Goal: Information Seeking & Learning: Learn about a topic

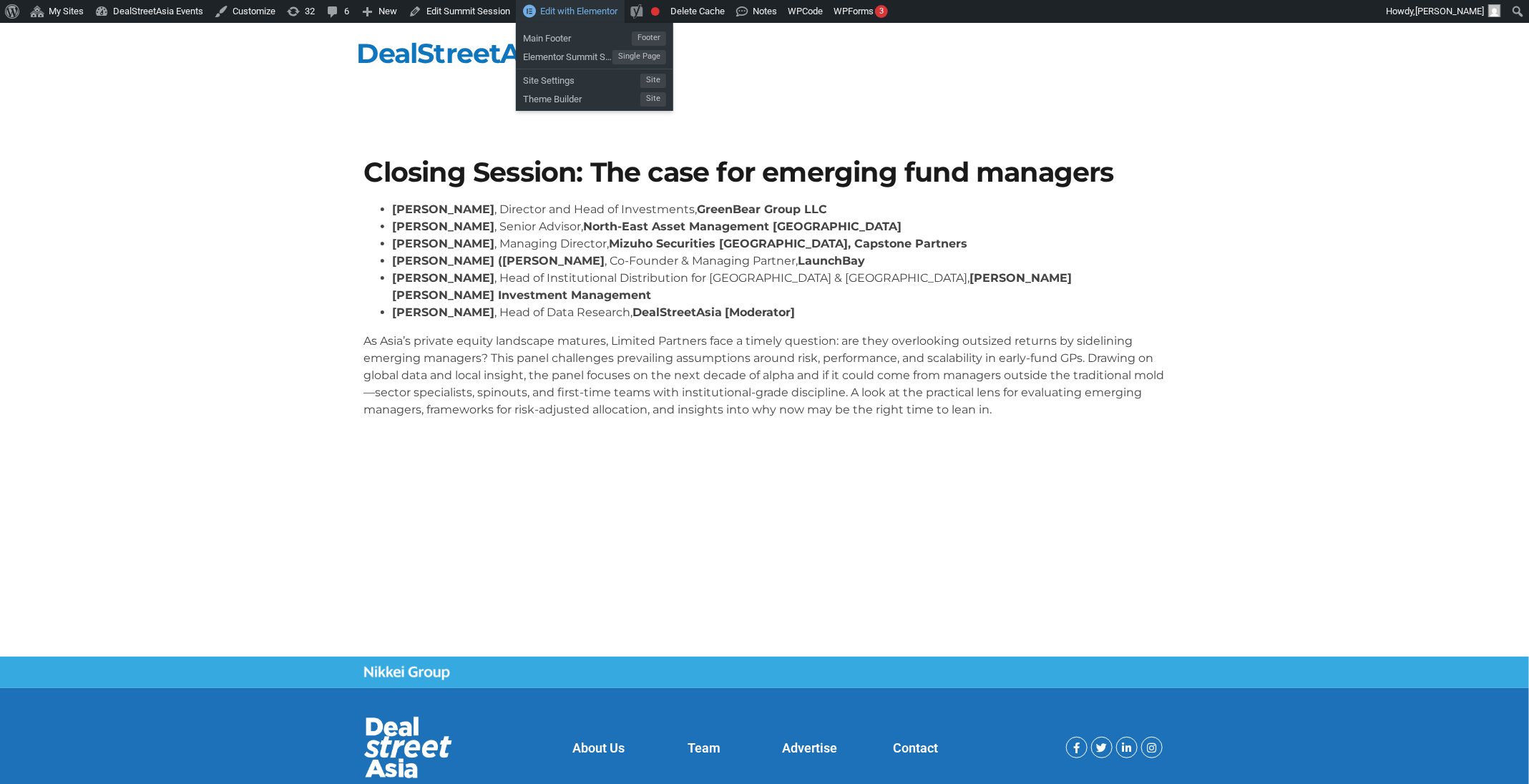
click at [571, 8] on span "Edit with Elementor" at bounding box center [579, 11] width 78 height 11
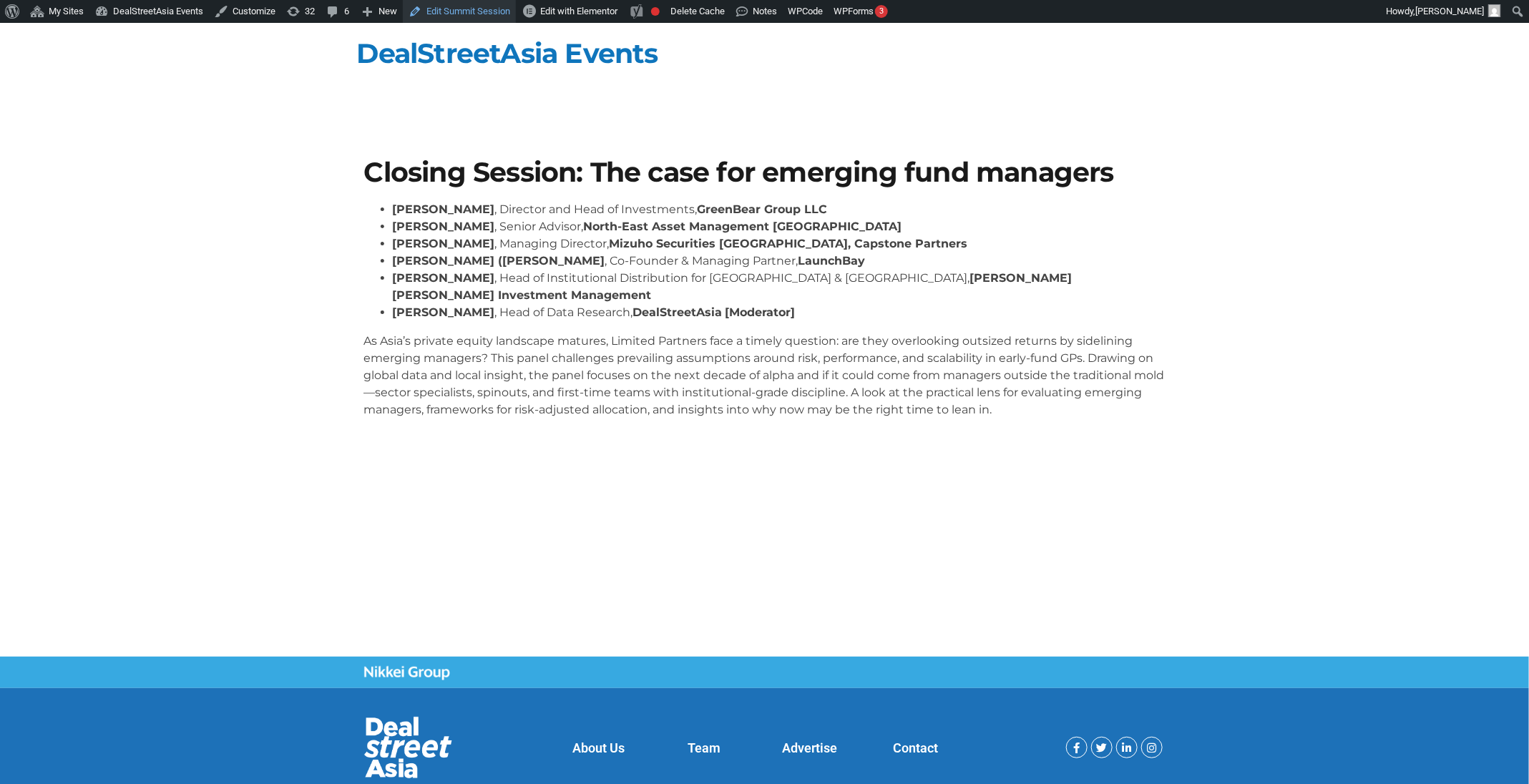
click at [501, 6] on link "Edit Summit Session" at bounding box center [459, 11] width 113 height 23
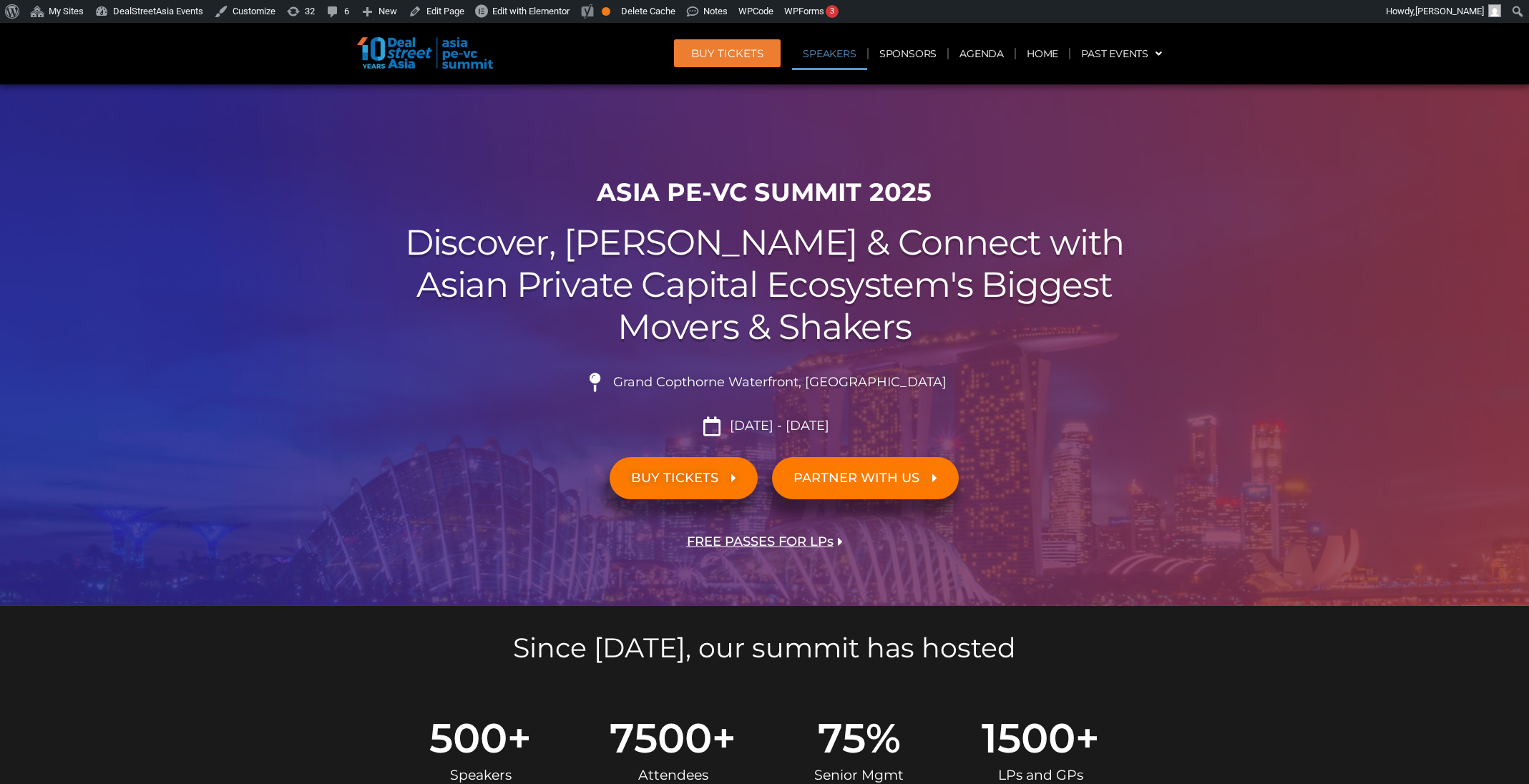
scroll to position [1387, 0]
click at [976, 57] on link "Agenda" at bounding box center [981, 54] width 66 height 33
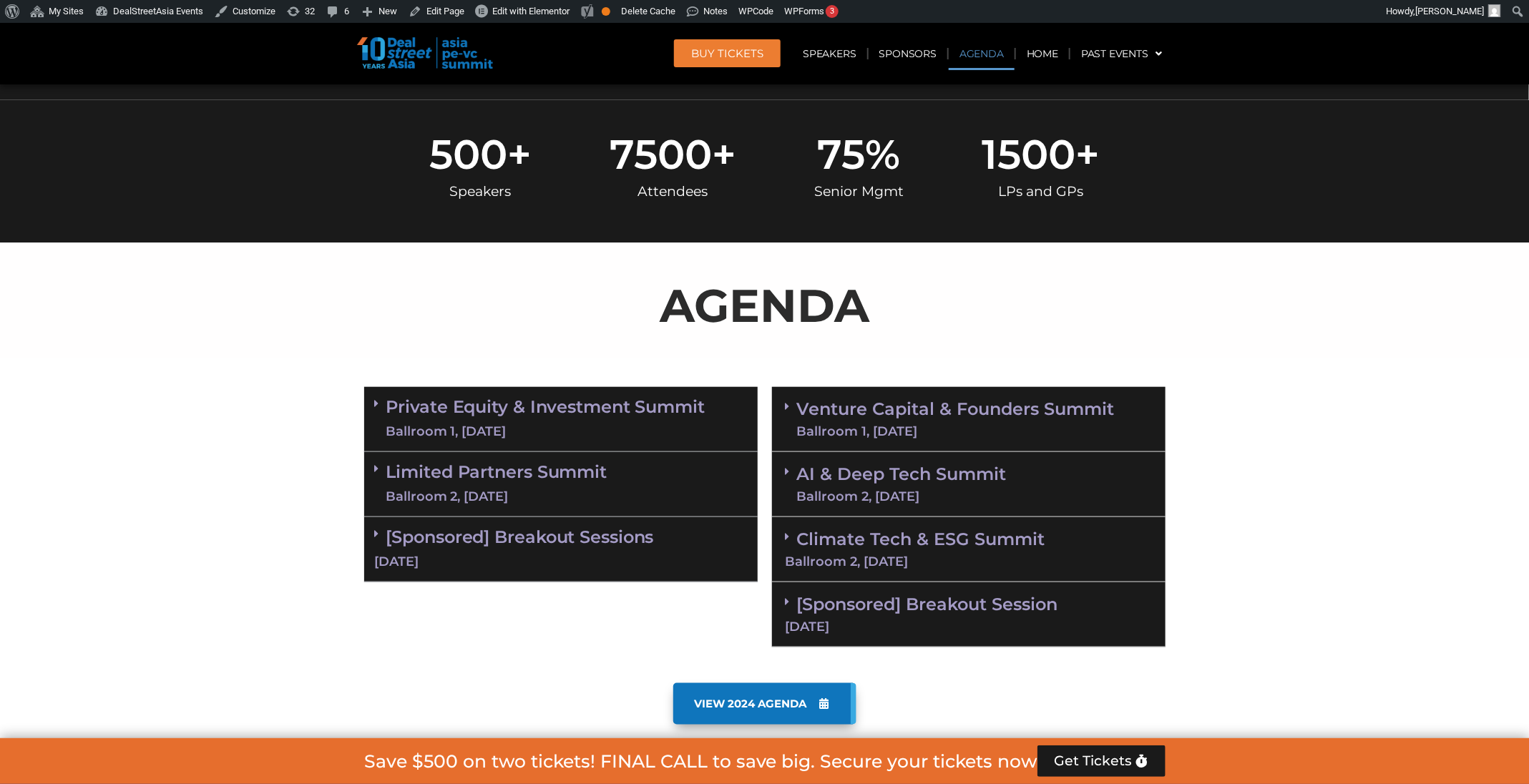
scroll to position [748, 0]
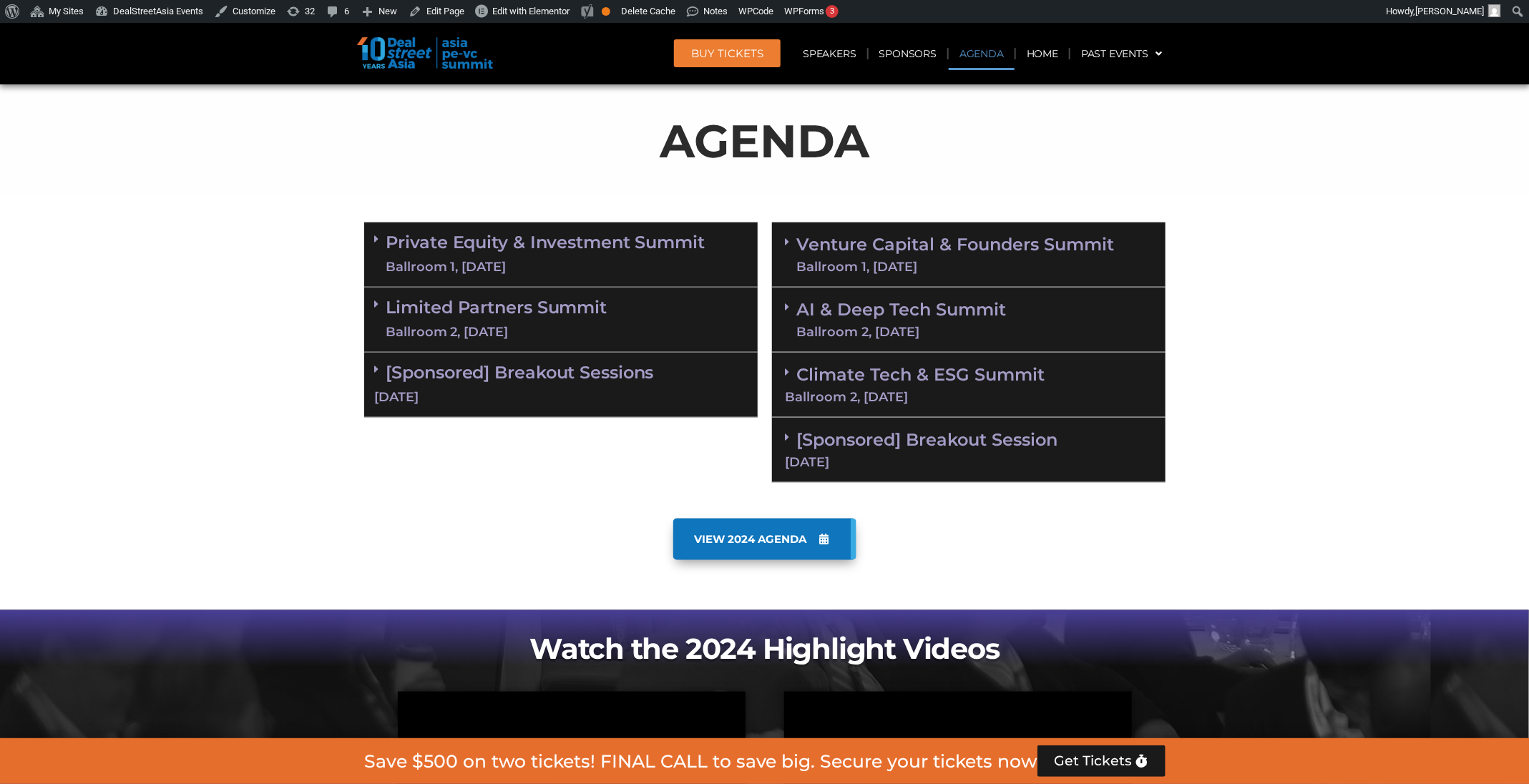
click at [588, 306] on link "Limited Partners Summit Ballroom 2, 10 Sept" at bounding box center [497, 319] width 221 height 43
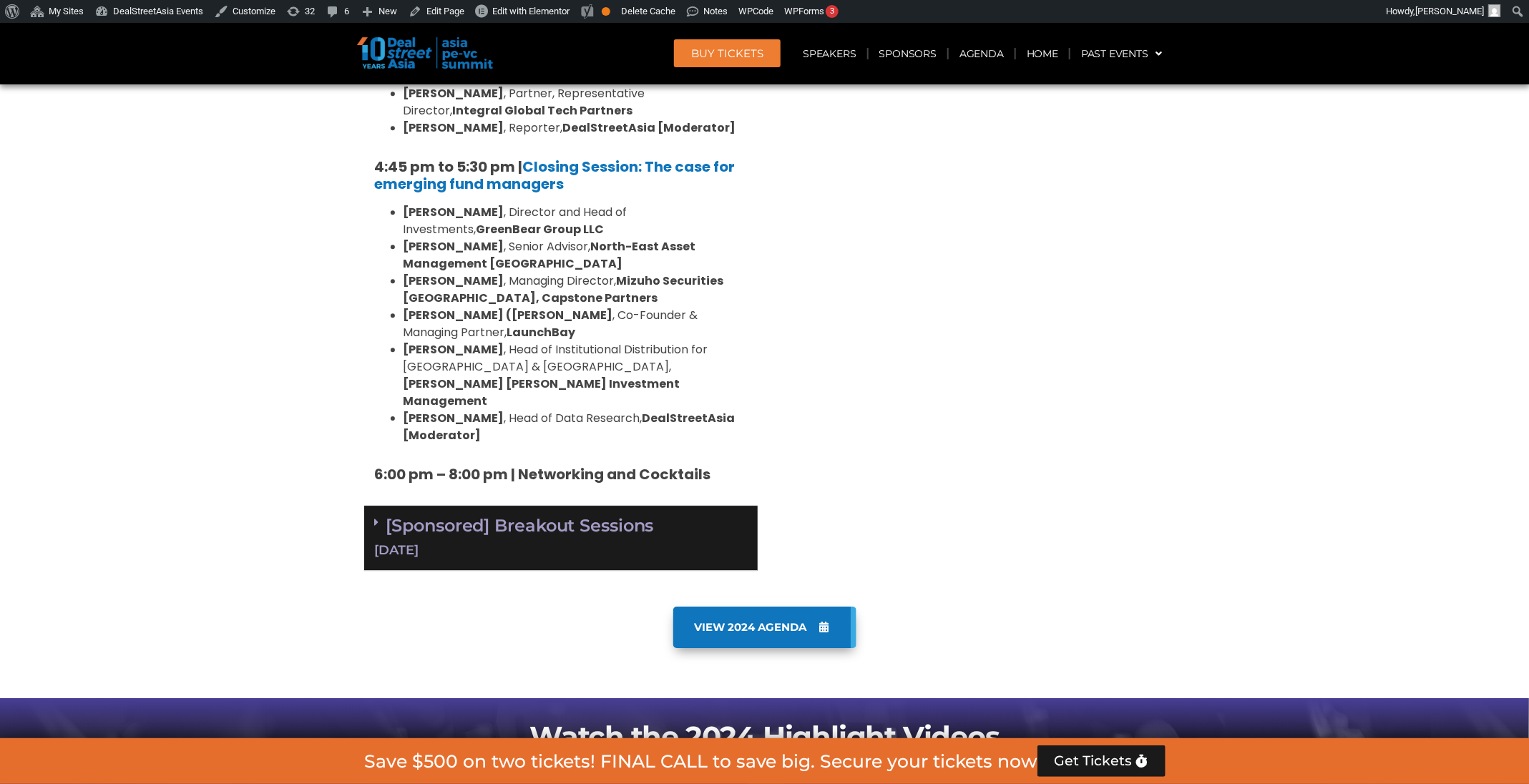
scroll to position [2228, 0]
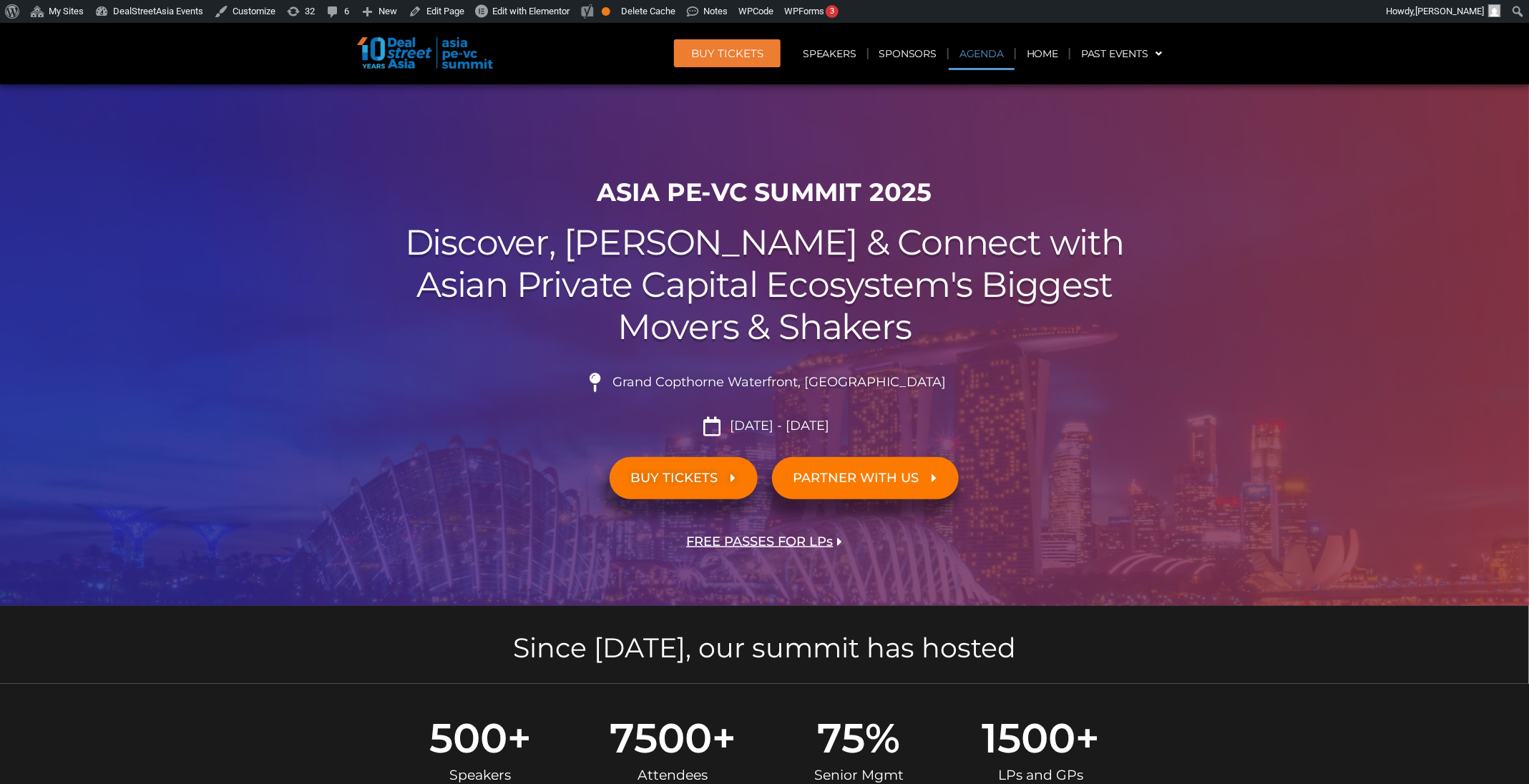
click at [1000, 57] on link "Agenda" at bounding box center [981, 54] width 66 height 33
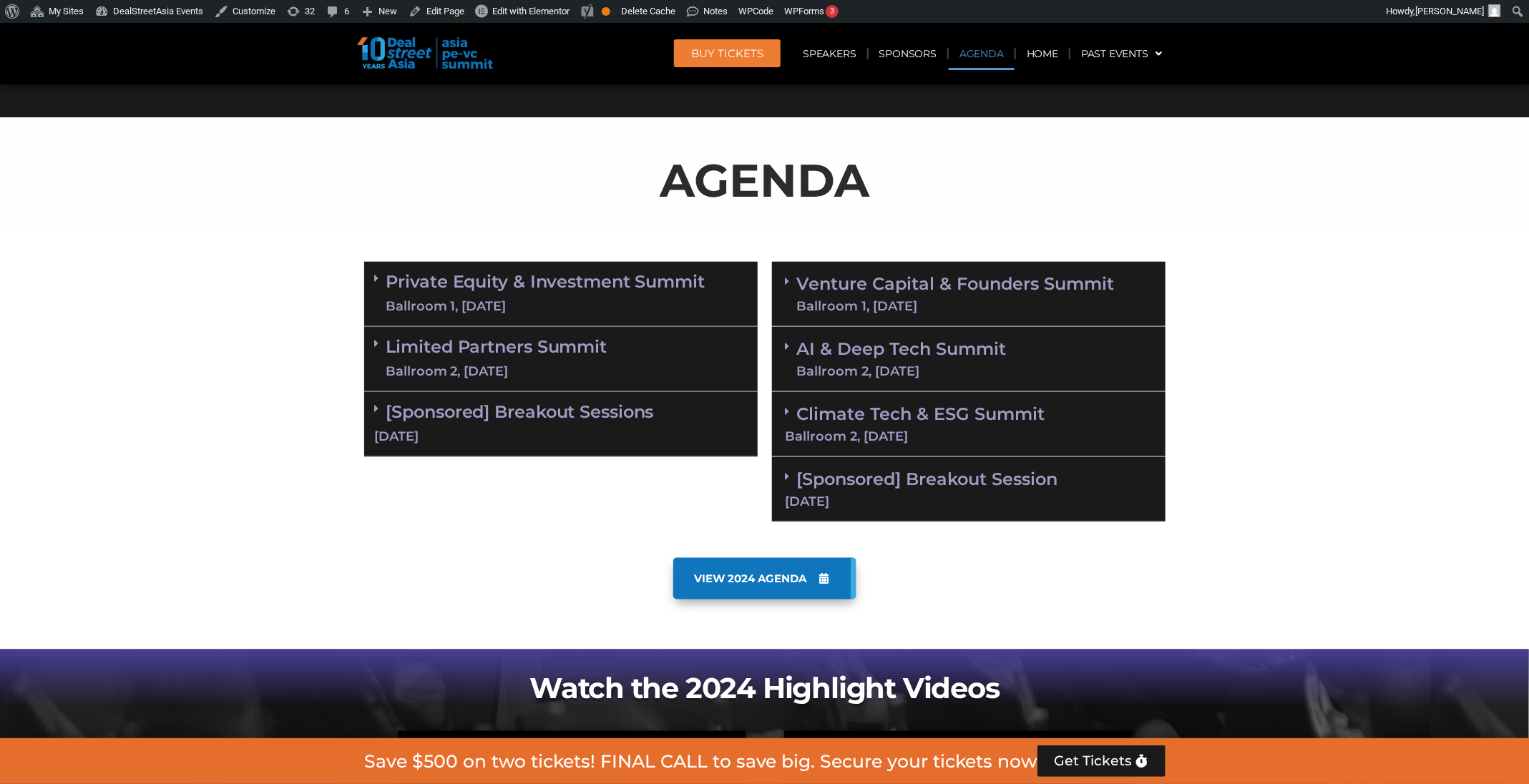
scroll to position [748, 0]
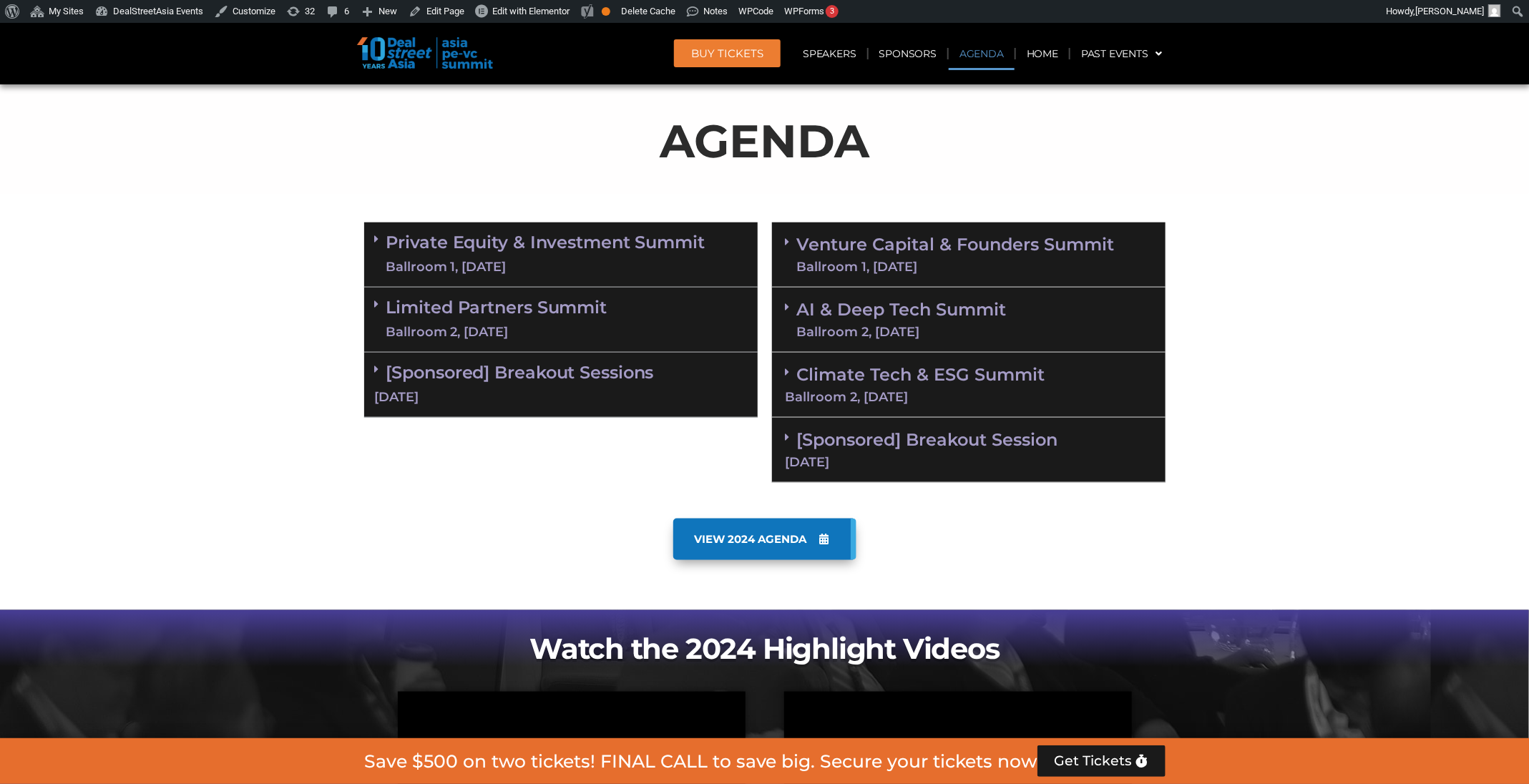
click at [597, 324] on div "Ballroom 2, [DATE]" at bounding box center [497, 332] width 221 height 18
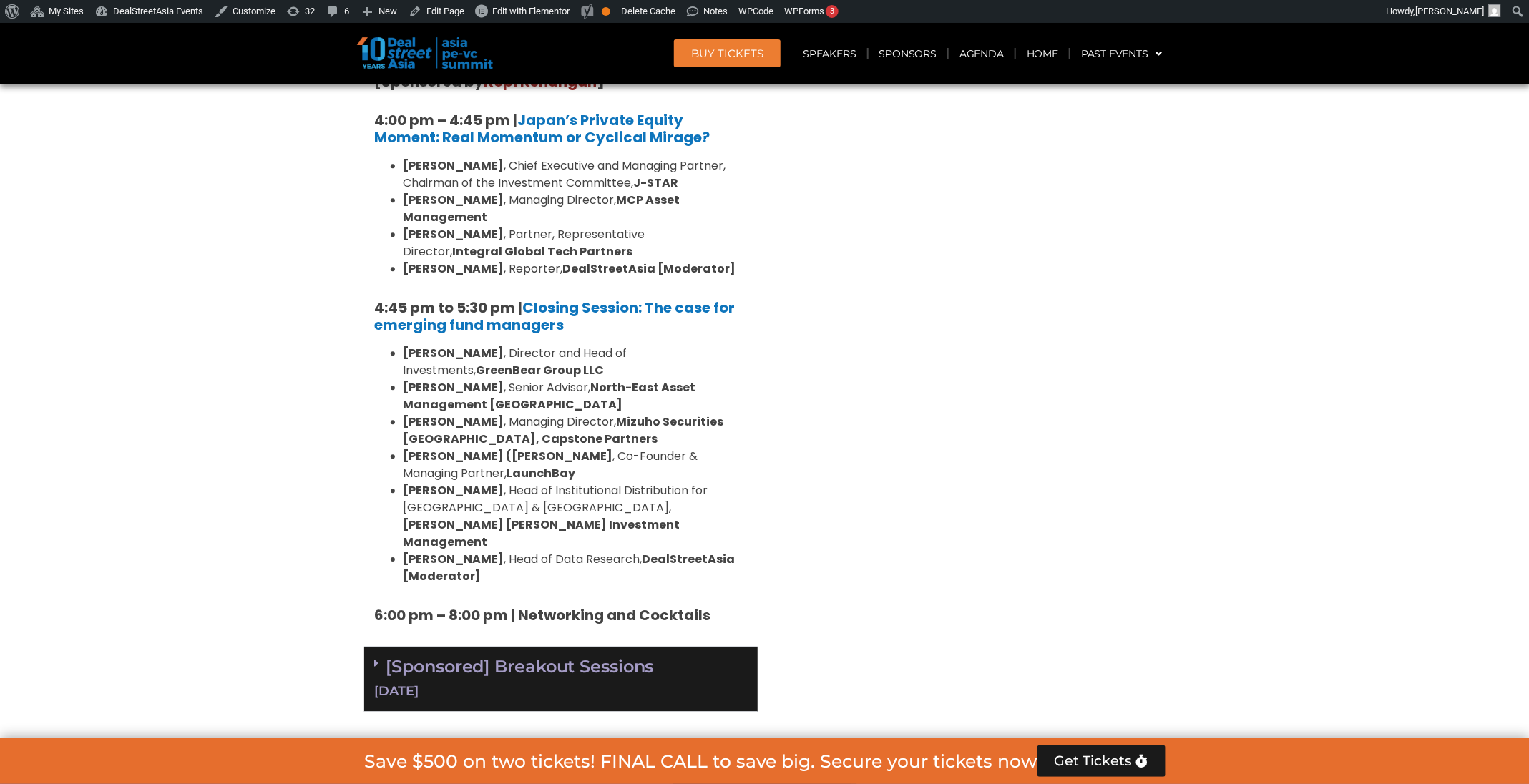
scroll to position [2120, 0]
